Goal: Complete application form

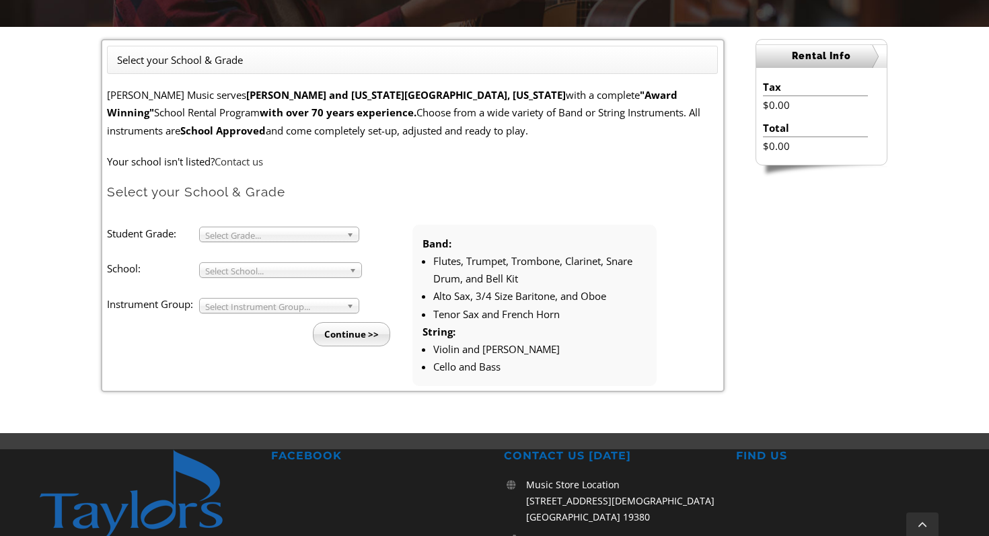
scroll to position [274, 0]
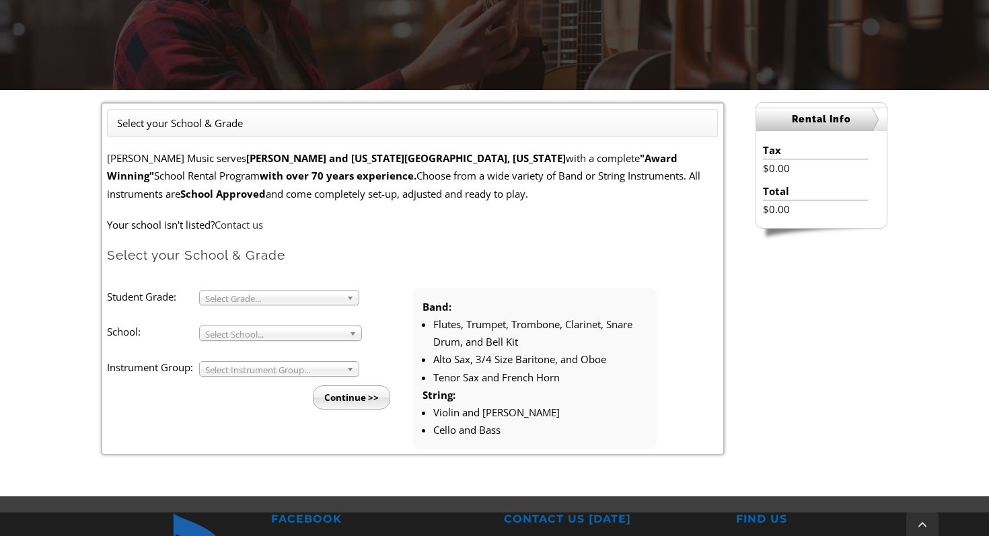
click at [325, 307] on li "Student Grade: 3 4 5 6 7 8 9 10 11 12 Select Grade... School: [GEOGRAPHIC_DATA]…" at bounding box center [259, 349] width 305 height 122
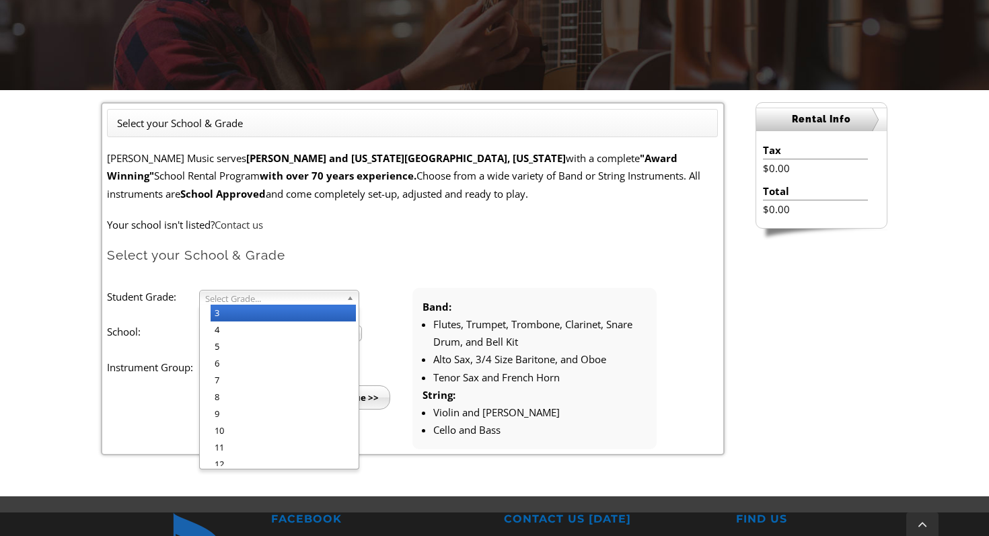
click at [326, 297] on span "Select Grade..." at bounding box center [273, 299] width 136 height 16
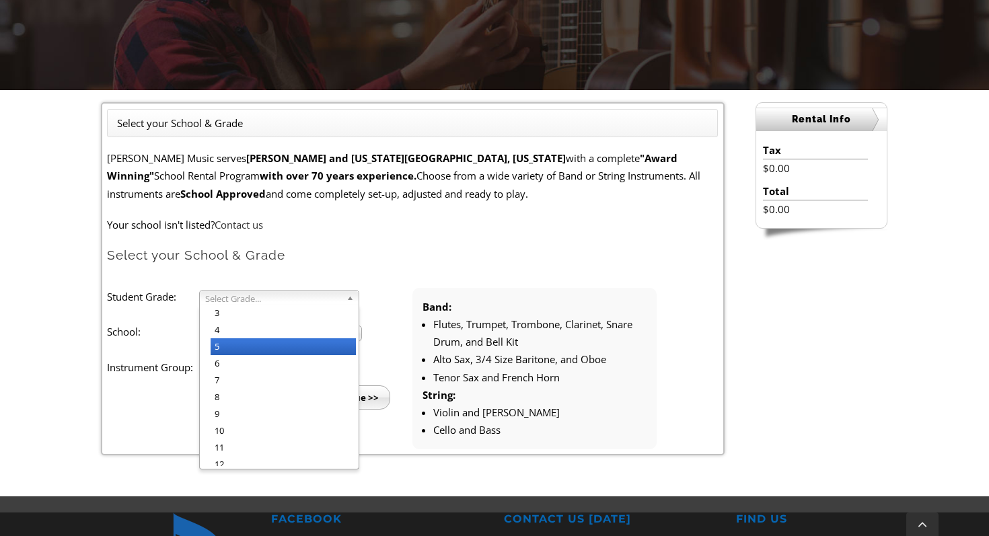
click at [325, 354] on li "5" at bounding box center [282, 346] width 145 height 17
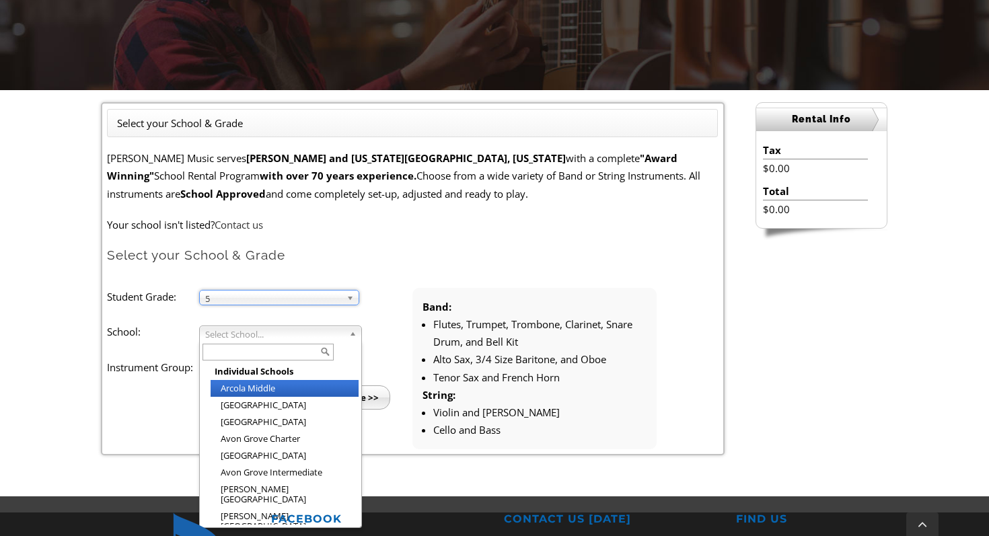
click at [325, 340] on div "Select School... Individual Schools [GEOGRAPHIC_DATA] [GEOGRAPHIC_DATA] [GEOGRA…" at bounding box center [280, 332] width 163 height 15
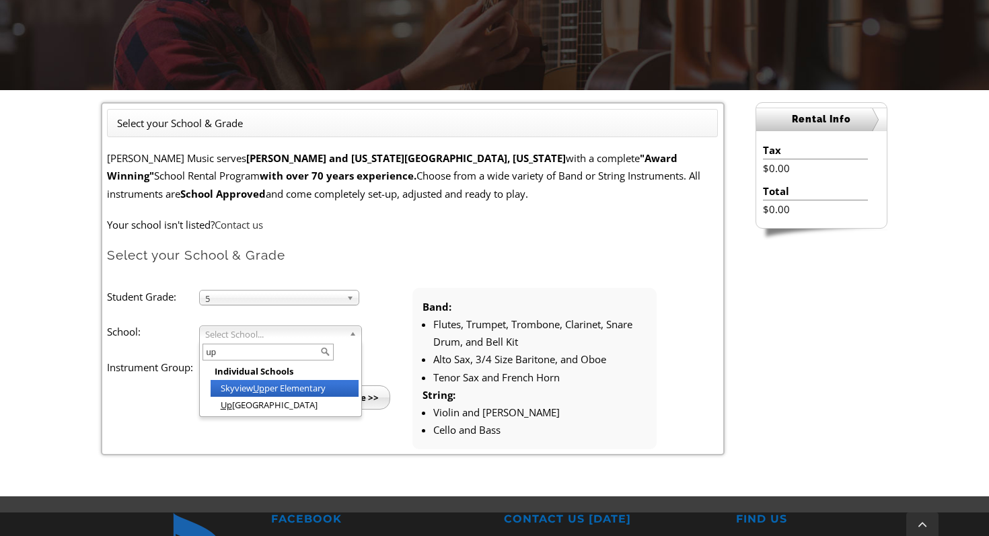
scroll to position [0, 0]
type input "u"
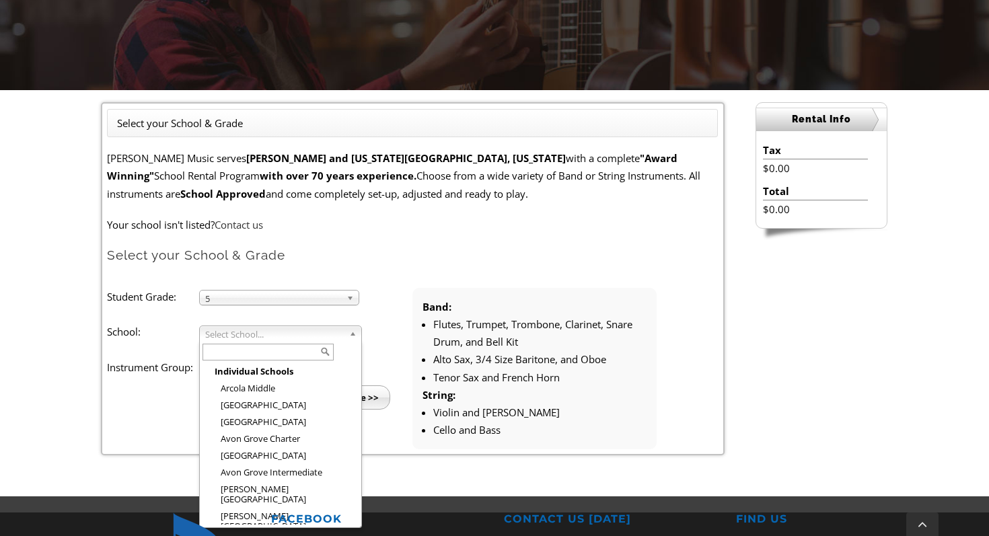
click at [442, 272] on form "[PERSON_NAME] Music serves [GEOGRAPHIC_DATA] and [US_STATE][GEOGRAPHIC_DATA], […" at bounding box center [412, 299] width 611 height 300
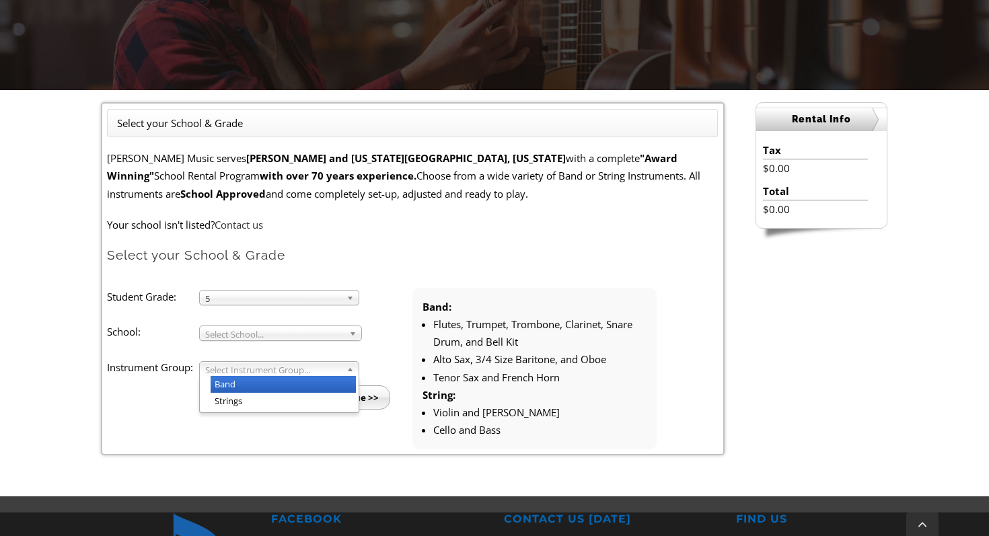
click at [335, 368] on span "Select Instrument Group..." at bounding box center [273, 370] width 136 height 16
click at [455, 284] on form "[PERSON_NAME] Music serves [GEOGRAPHIC_DATA] and [US_STATE][GEOGRAPHIC_DATA], […" at bounding box center [412, 299] width 611 height 300
